Goal: Check status: Check status

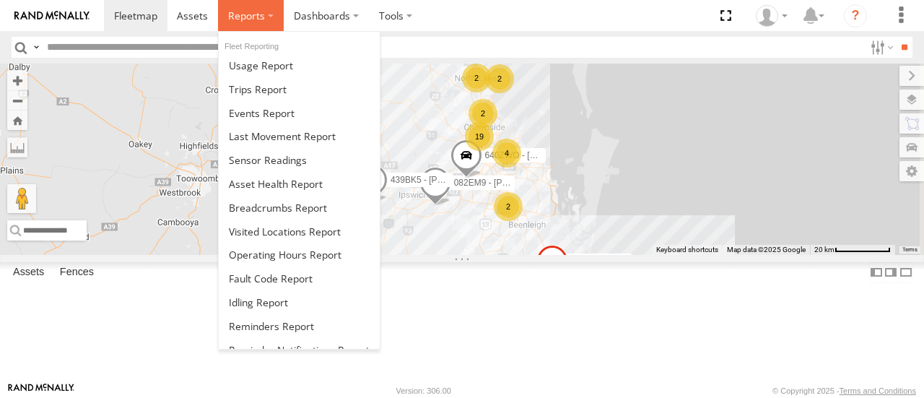
click at [256, 20] on span at bounding box center [246, 16] width 37 height 14
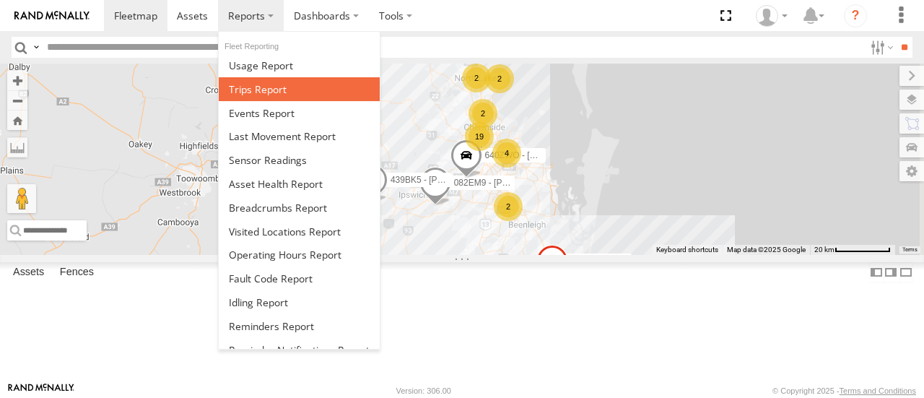
click at [258, 93] on span at bounding box center [258, 89] width 58 height 14
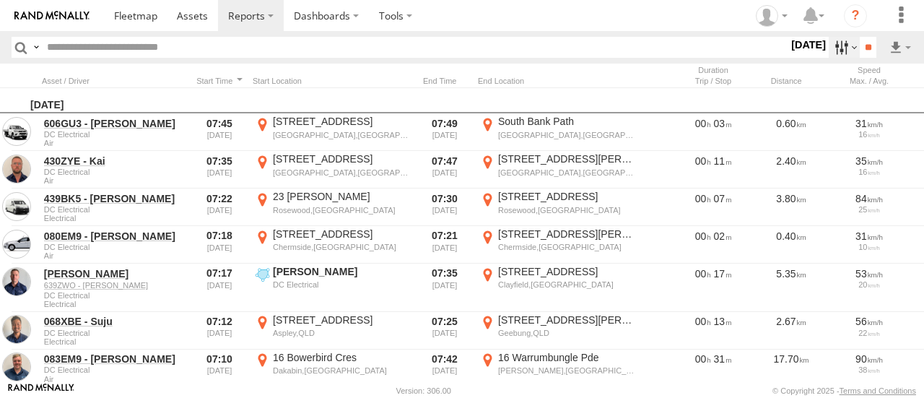
click at [836, 42] on label at bounding box center [844, 47] width 31 height 21
click at [0, 0] on label at bounding box center [0, 0] width 0 height 0
click at [872, 55] on input "**" at bounding box center [868, 47] width 17 height 21
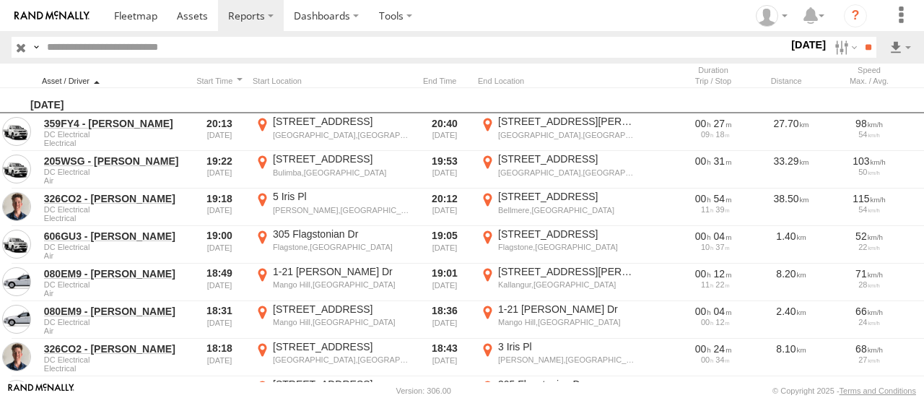
drag, startPoint x: 90, startPoint y: 83, endPoint x: 97, endPoint y: 84, distance: 7.3
click at [97, 84] on div at bounding box center [114, 81] width 144 height 10
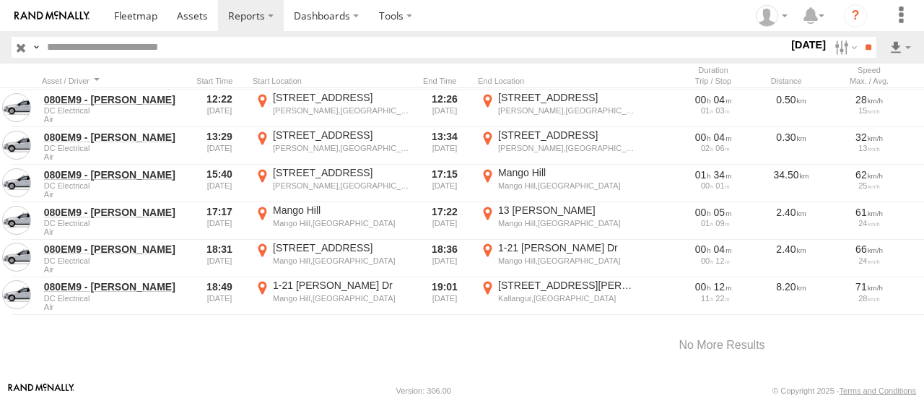
scroll to position [8903, 0]
